Goal: Task Accomplishment & Management: Use online tool/utility

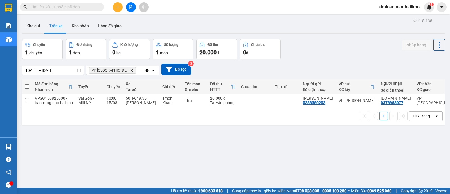
click at [209, 143] on div "ver 1.8.138 Kho gửi Trên xe Kho nhận Hàng đã giao Chuyến 1 chuyến Đơn hàng 1 đơ…" at bounding box center [233, 114] width 427 height 194
drag, startPoint x: 218, startPoint y: 157, endPoint x: 183, endPoint y: 52, distance: 110.7
click at [218, 157] on div "ver 1.8.138 Kho gửi Trên xe Kho nhận Hàng đã giao Chuyến 1 chuyến Đơn hàng 1 đơ…" at bounding box center [233, 114] width 427 height 194
click at [30, 102] on td at bounding box center [27, 100] width 10 height 13
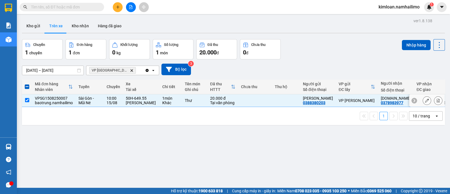
click at [24, 101] on td at bounding box center [27, 100] width 10 height 13
checkbox input "false"
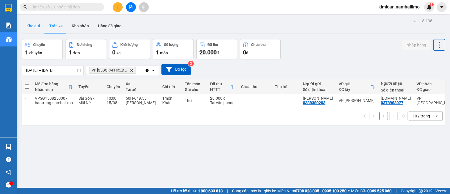
click at [32, 22] on button "Kho gửi" at bounding box center [33, 25] width 23 height 13
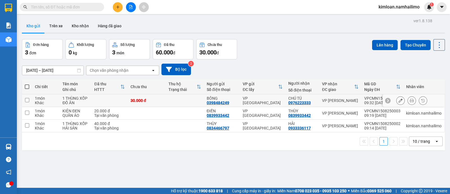
click at [25, 98] on input "checkbox" at bounding box center [27, 100] width 4 height 4
checkbox input "true"
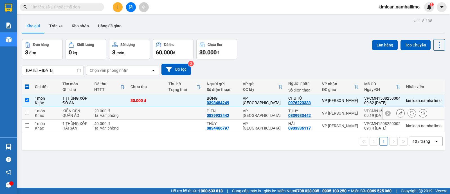
click at [26, 114] on td at bounding box center [27, 113] width 10 height 13
checkbox input "true"
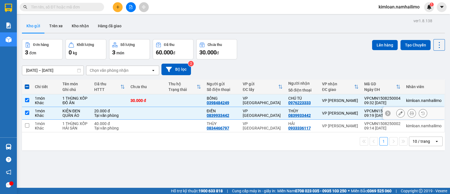
click at [26, 121] on td at bounding box center [27, 126] width 10 height 13
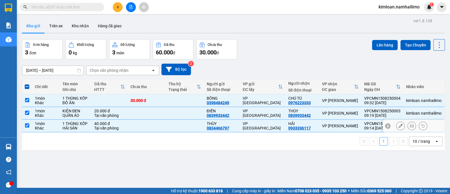
checkbox input "true"
click at [377, 48] on button "Lên hàng" at bounding box center [385, 45] width 26 height 10
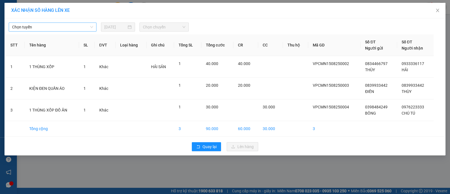
click at [53, 28] on span "Chọn tuyến" at bounding box center [52, 27] width 81 height 8
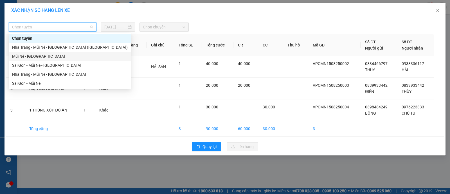
click at [37, 59] on div "Mũi Né - [GEOGRAPHIC_DATA]" at bounding box center [70, 56] width 116 height 6
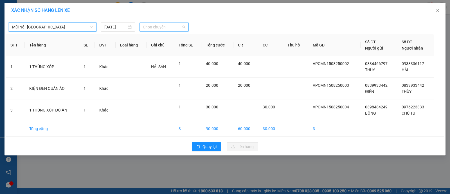
click at [169, 28] on span "Chọn chuyến" at bounding box center [164, 27] width 42 height 8
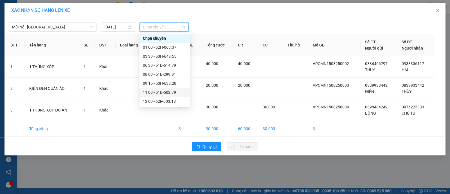
click at [149, 95] on div "11:00 - 51B-502.79" at bounding box center [165, 92] width 44 height 6
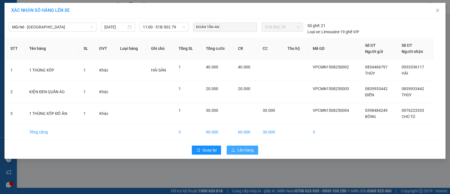
click at [248, 152] on button "Lên hàng" at bounding box center [242, 149] width 31 height 9
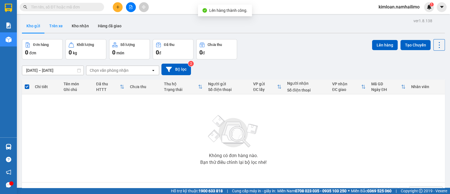
click at [58, 24] on button "Trên xe" at bounding box center [56, 25] width 22 height 13
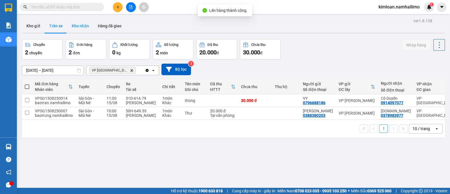
click at [82, 27] on button "Kho nhận" at bounding box center [80, 25] width 26 height 13
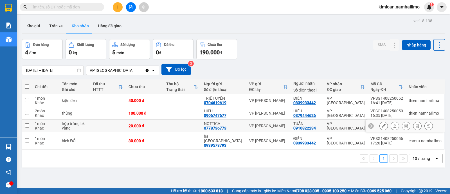
click at [26, 125] on input "checkbox" at bounding box center [27, 125] width 4 height 4
checkbox input "true"
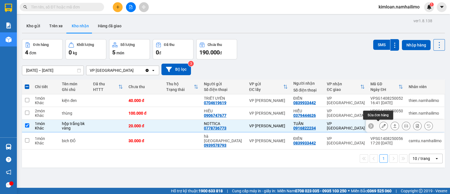
click at [382, 126] on icon at bounding box center [384, 126] width 4 height 4
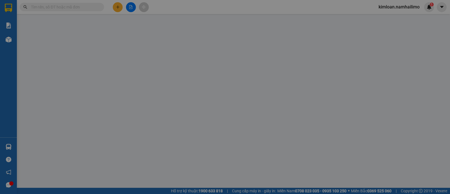
type input "0778736773"
type input "NOTTICA"
type input "0916822234"
type input "TUẤN"
type input "20.000"
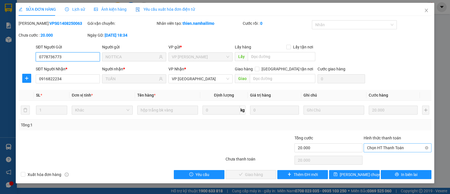
click at [379, 145] on span "Chọn HT Thanh Toán" at bounding box center [397, 147] width 61 height 8
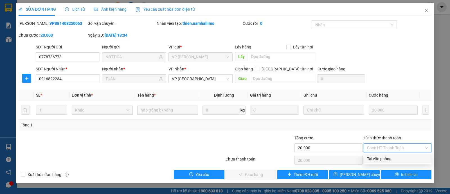
click at [378, 157] on div "Tại văn phòng" at bounding box center [397, 158] width 61 height 6
type input "0"
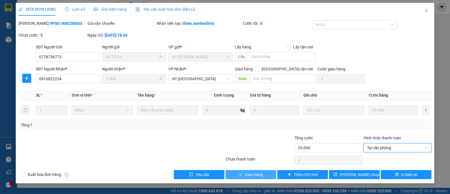
click at [257, 170] on button "Giao hàng" at bounding box center [251, 174] width 51 height 9
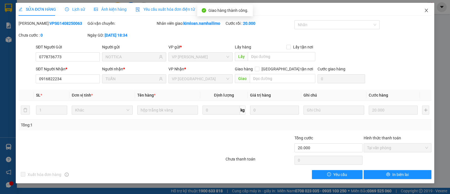
click at [428, 8] on icon "close" at bounding box center [426, 10] width 4 height 4
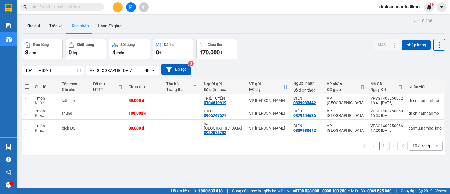
click at [281, 169] on div "ver 1.8.138 Kho gửi Trên xe Kho nhận Hàng đã giao Đơn hàng 3 đơn Khối lượng 0 k…" at bounding box center [233, 114] width 427 height 194
click at [185, 170] on div "ver 1.8.138 Kho gửi Trên xe Kho nhận Hàng đã giao Đơn hàng 3 đơn Khối lượng 0 k…" at bounding box center [233, 114] width 427 height 194
click at [404, 98] on icon at bounding box center [406, 100] width 4 height 4
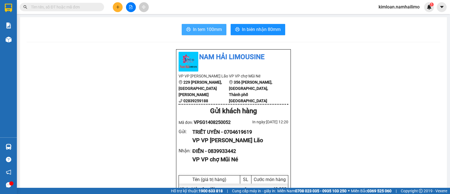
click at [208, 29] on span "In tem 100mm" at bounding box center [207, 29] width 29 height 7
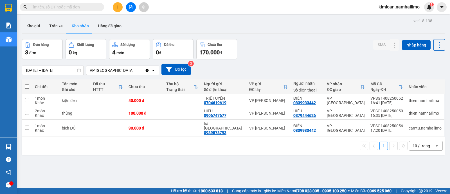
click at [163, 144] on div "1 10 / trang open" at bounding box center [233, 146] width 418 height 10
click at [404, 127] on icon at bounding box center [406, 128] width 4 height 4
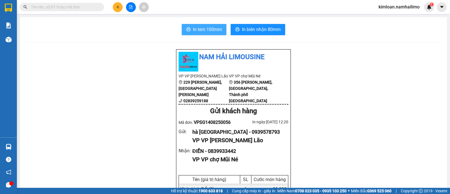
click at [195, 27] on span "In tem 100mm" at bounding box center [207, 29] width 29 height 7
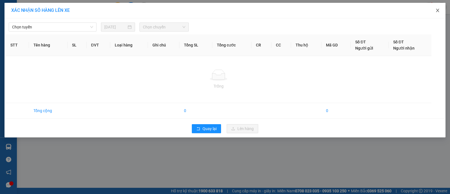
click at [438, 12] on icon "close" at bounding box center [437, 10] width 4 height 4
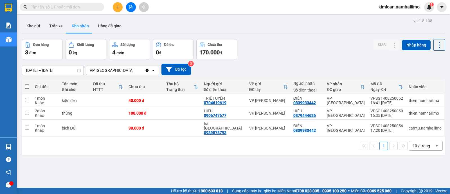
click at [364, 32] on div "Kho gửi Trên xe Kho nhận Hàng đã giao" at bounding box center [233, 26] width 423 height 15
click at [34, 28] on button "Kho gửi" at bounding box center [33, 25] width 23 height 13
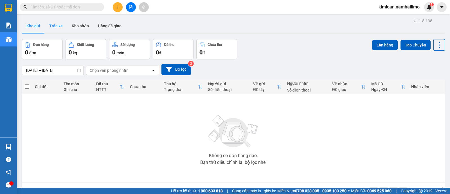
click at [53, 25] on button "Trên xe" at bounding box center [56, 25] width 22 height 13
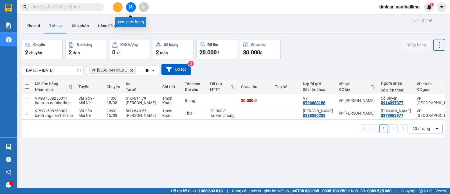
click at [129, 4] on button at bounding box center [131, 7] width 10 height 10
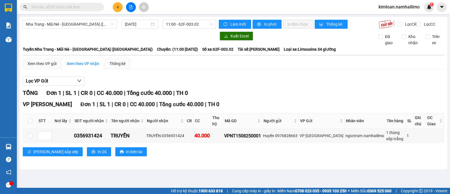
click at [191, 173] on main "[GEOGRAPHIC_DATA] - Mũi Né - [GEOGRAPHIC_DATA] ([GEOGRAPHIC_DATA]) [DATE] 11:00…" at bounding box center [225, 94] width 450 height 188
click at [83, 23] on span "Nha Trang - Mũi Né - [GEOGRAPHIC_DATA] ([GEOGRAPHIC_DATA])" at bounding box center [70, 24] width 88 height 8
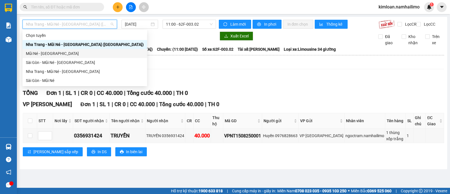
click at [61, 55] on div "Mũi Né - [GEOGRAPHIC_DATA]" at bounding box center [85, 53] width 118 height 6
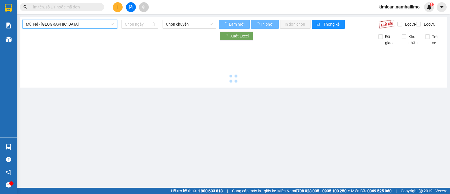
type input "[DATE]"
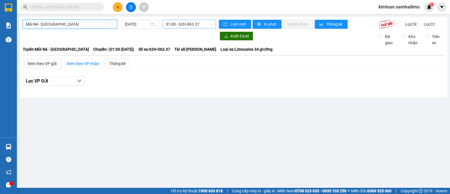
click at [169, 24] on span "01:00 - 62H-063.37" at bounding box center [189, 24] width 46 height 8
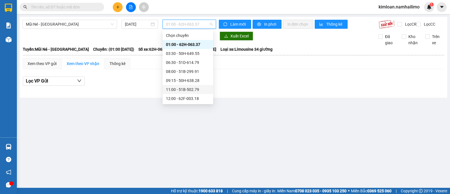
click at [176, 89] on div "11:00 - 51B-502.79" at bounding box center [188, 89] width 44 height 6
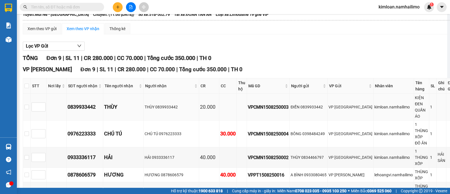
scroll to position [70, 0]
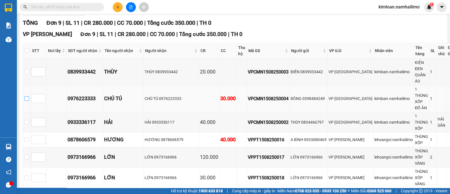
click at [29, 101] on input "checkbox" at bounding box center [26, 98] width 4 height 4
checkbox input "true"
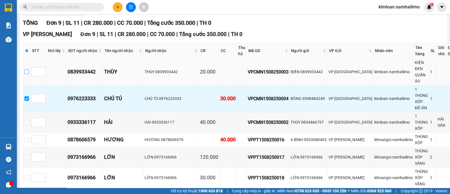
click at [29, 74] on input "checkbox" at bounding box center [26, 71] width 4 height 4
checkbox input "true"
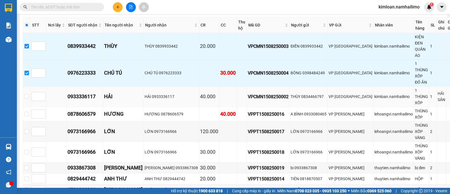
scroll to position [105, 0]
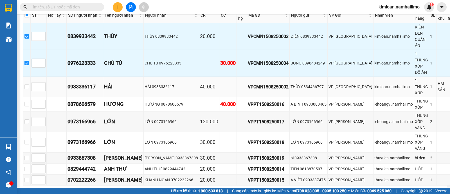
click at [31, 90] on td at bounding box center [27, 86] width 8 height 21
click at [31, 91] on td at bounding box center [27, 86] width 8 height 21
click at [31, 92] on td at bounding box center [27, 86] width 8 height 21
click at [29, 89] on input "checkbox" at bounding box center [26, 86] width 4 height 4
checkbox input "true"
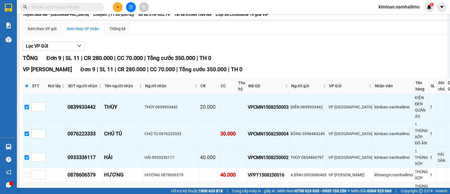
scroll to position [0, 0]
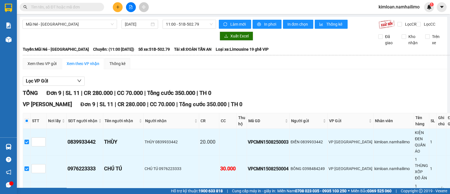
click at [83, 67] on div "Xem theo VP nhận" at bounding box center [83, 63] width 33 height 6
click at [50, 67] on div "Xem theo VP gửi" at bounding box center [42, 63] width 29 height 6
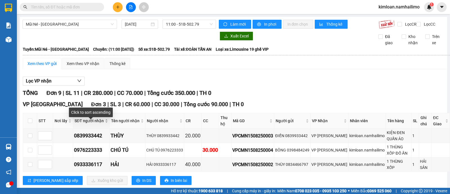
scroll to position [35, 0]
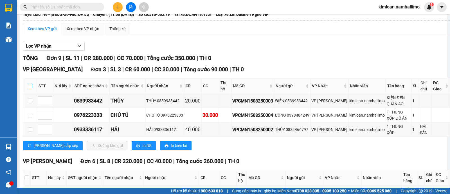
click at [29, 88] on input "checkbox" at bounding box center [30, 86] width 4 height 4
checkbox input "true"
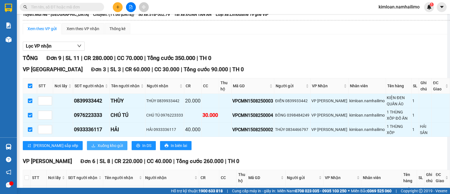
click at [98, 148] on span "Xuống kho gửi" at bounding box center [110, 145] width 25 height 6
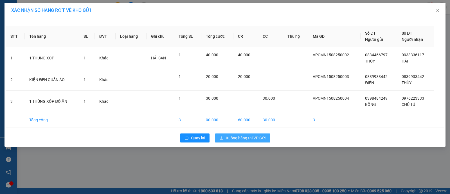
click at [238, 138] on span "Xuống hàng tại VP Gửi" at bounding box center [246, 138] width 40 height 6
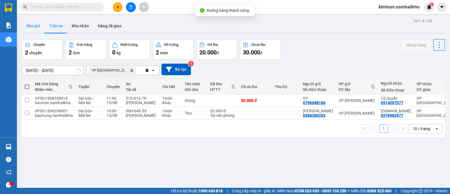
click at [29, 22] on button "Kho gửi" at bounding box center [33, 25] width 23 height 13
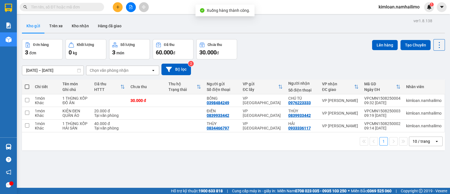
click at [28, 85] on span at bounding box center [27, 86] width 4 height 4
click at [27, 84] on input "checkbox" at bounding box center [27, 84] width 0 height 0
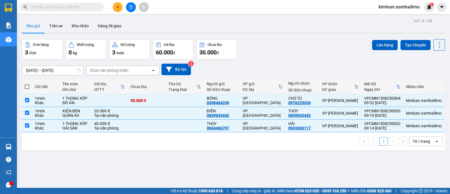
checkbox input "true"
click at [386, 43] on button "Lên hàng" at bounding box center [385, 45] width 26 height 10
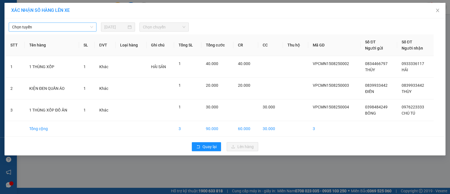
click at [37, 26] on span "Chọn tuyến" at bounding box center [52, 27] width 81 height 8
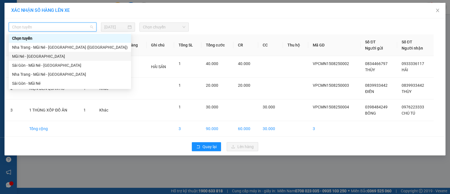
click at [32, 55] on div "Mũi Né - [GEOGRAPHIC_DATA]" at bounding box center [70, 56] width 116 height 6
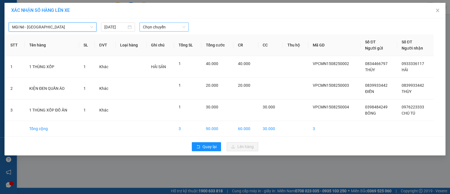
click at [162, 26] on span "Chọn chuyến" at bounding box center [164, 27] width 42 height 8
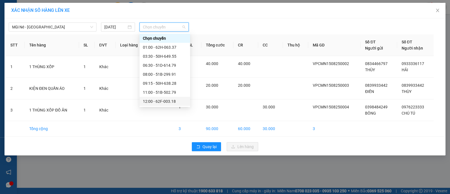
click at [153, 100] on div "12:00 - 62F-003.18" at bounding box center [165, 101] width 44 height 6
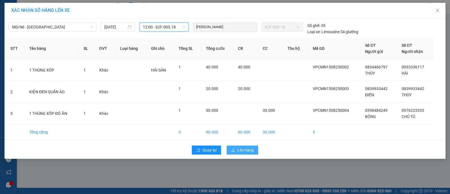
click at [248, 147] on span "Lên hàng" at bounding box center [245, 150] width 16 height 6
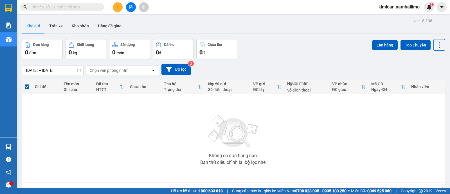
click at [38, 27] on button "Kho gửi" at bounding box center [33, 25] width 23 height 13
click at [57, 25] on button "Trên xe" at bounding box center [56, 25] width 22 height 13
